Goal: Information Seeking & Learning: Learn about a topic

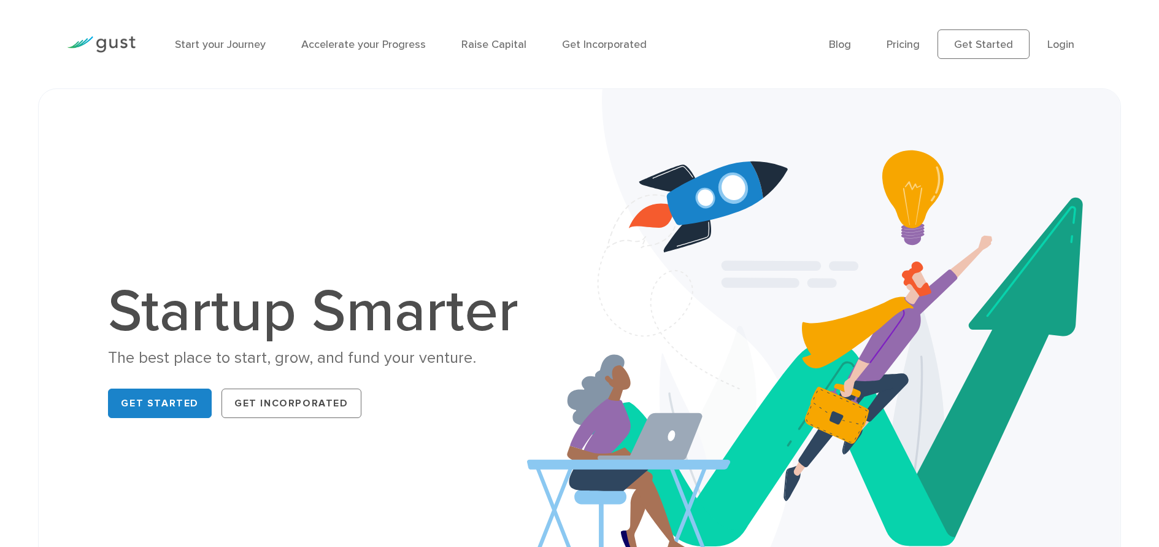
click at [111, 42] on img at bounding box center [101, 44] width 69 height 17
click at [906, 47] on link "Pricing" at bounding box center [902, 44] width 33 height 13
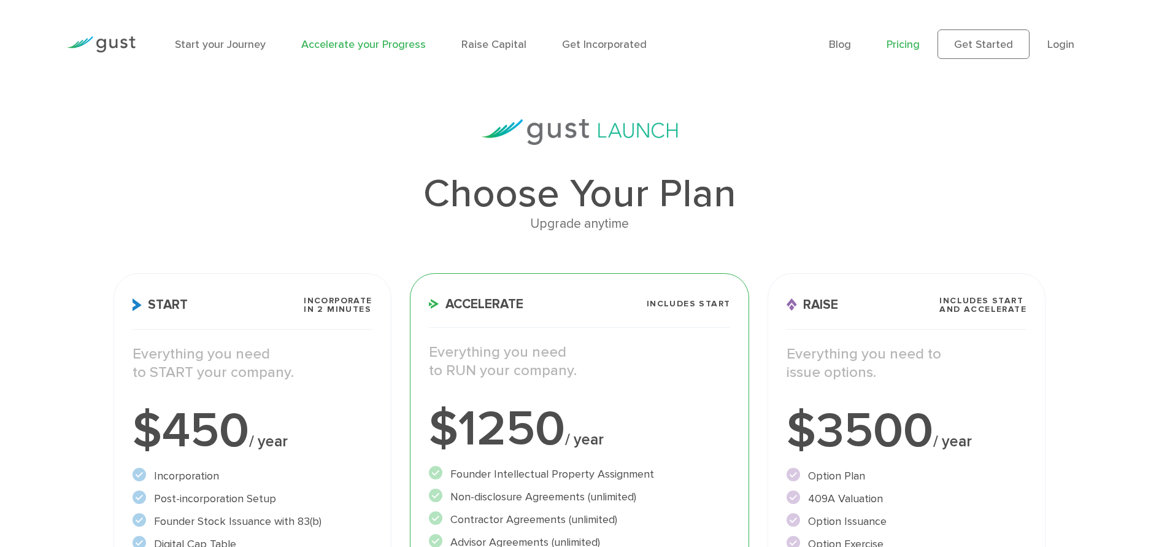
click at [347, 42] on link "Accelerate your Progress" at bounding box center [363, 44] width 125 height 13
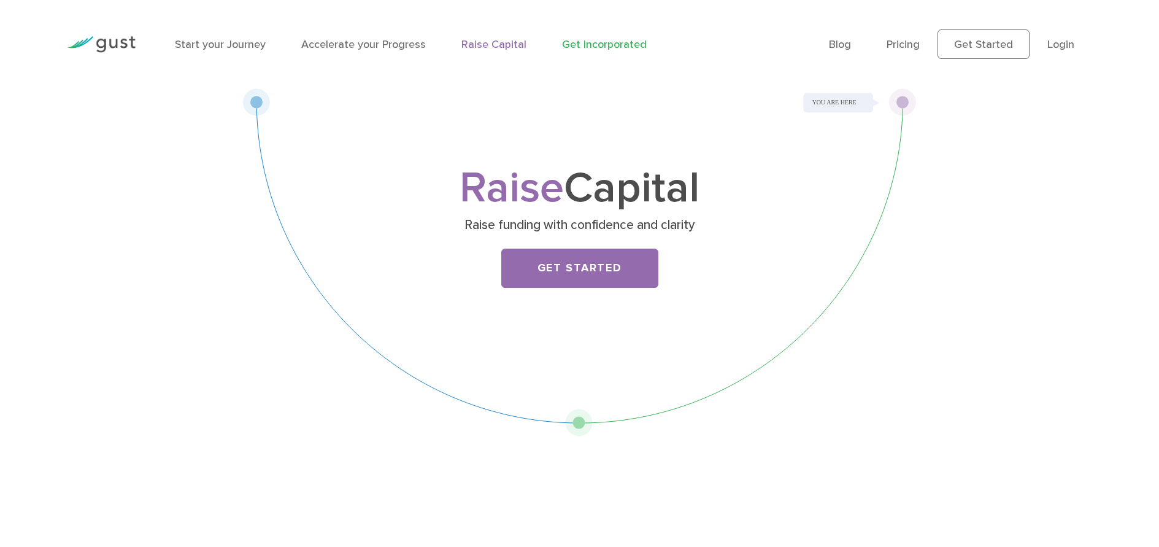
click at [590, 44] on link "Get Incorporated" at bounding box center [604, 44] width 85 height 13
